Goal: Navigation & Orientation: Find specific page/section

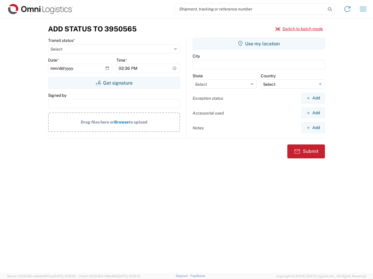
click at [250, 9] on input "search" at bounding box center [250, 8] width 151 height 11
click at [330, 9] on icon at bounding box center [329, 9] width 8 height 8
click at [347, 9] on icon at bounding box center [346, 8] width 9 height 9
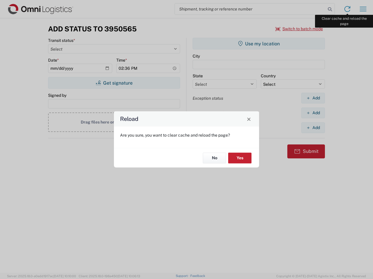
click at [363, 9] on div "Reload Are you sure, you want to clear cache and reload the page? No Yes" at bounding box center [186, 139] width 373 height 279
click at [299, 29] on div "Reload Are you sure, you want to clear cache and reload the page? No Yes" at bounding box center [186, 139] width 373 height 279
click at [114, 83] on div "Reload Are you sure, you want to clear cache and reload the page? No Yes" at bounding box center [186, 139] width 373 height 279
click at [259, 44] on div "Reload Are you sure, you want to clear cache and reload the page? No Yes" at bounding box center [186, 139] width 373 height 279
click at [313, 98] on div "Reload Are you sure, you want to clear cache and reload the page? No Yes" at bounding box center [186, 139] width 373 height 279
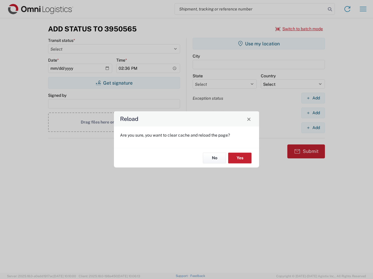
click at [313, 113] on div "Reload Are you sure, you want to clear cache and reload the page? No Yes" at bounding box center [186, 139] width 373 height 279
click at [313, 128] on div "Reload Are you sure, you want to clear cache and reload the page? No Yes" at bounding box center [186, 139] width 373 height 279
